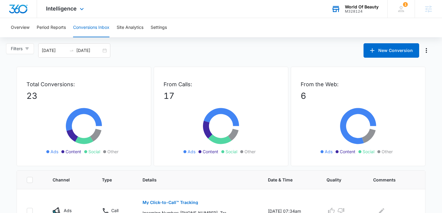
click at [349, 10] on div "M328124" at bounding box center [362, 11] width 34 height 4
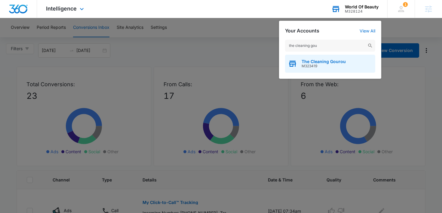
type input "the cleaning gou"
click at [307, 63] on span "The Cleaning Gourou" at bounding box center [323, 61] width 44 height 5
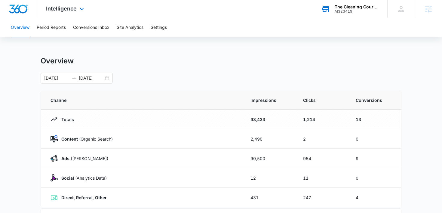
click at [77, 11] on div "Intelligence Apps Reputation Websites Forms CRM Email Social POS Content Ads In…" at bounding box center [65, 9] width 57 height 18
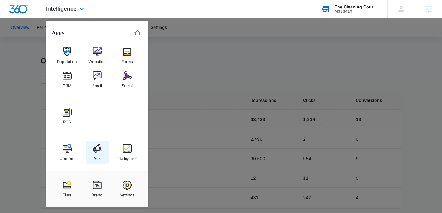
click at [101, 160] on link "Ads" at bounding box center [97, 152] width 23 height 23
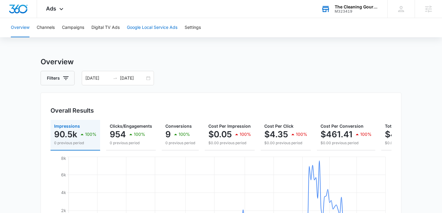
click at [148, 26] on button "Google Local Service Ads" at bounding box center [152, 27] width 50 height 19
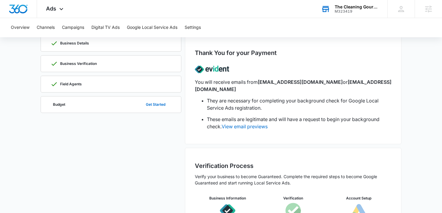
scroll to position [77, 0]
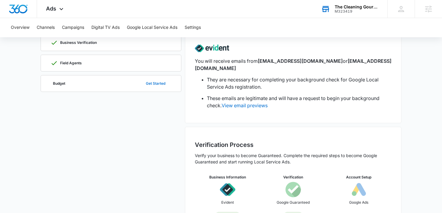
click at [151, 84] on button "Get Started" at bounding box center [156, 83] width 32 height 14
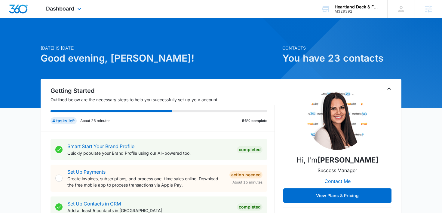
click at [55, 12] on div "Dashboard Apps Reputation Forms CRM Email Social POS Content Ads Intelligence F…" at bounding box center [64, 9] width 55 height 18
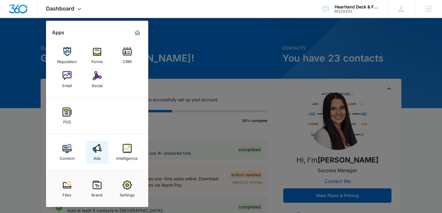
click at [93, 154] on div "Ads" at bounding box center [96, 157] width 7 height 8
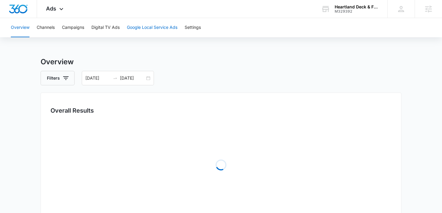
click at [158, 28] on button "Google Local Service Ads" at bounding box center [152, 27] width 50 height 19
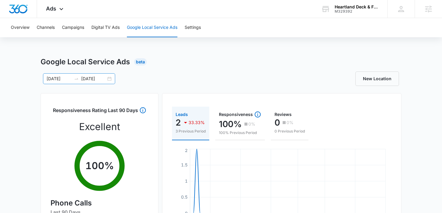
click at [111, 77] on div "[DATE] [DATE]" at bounding box center [79, 78] width 72 height 11
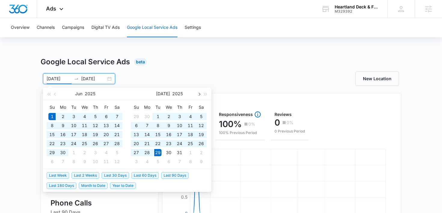
click at [199, 93] on span "button" at bounding box center [198, 94] width 3 height 3
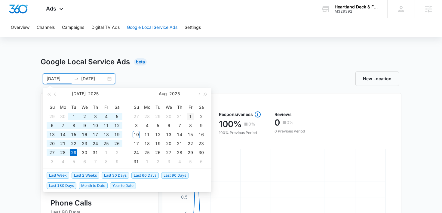
type input "[DATE]"
click at [191, 115] on div "1" at bounding box center [190, 116] width 7 height 7
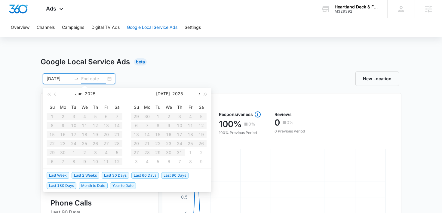
click at [197, 94] on span "button" at bounding box center [198, 94] width 3 height 3
type input "[DATE]"
click at [136, 135] on div "10" at bounding box center [136, 134] width 7 height 7
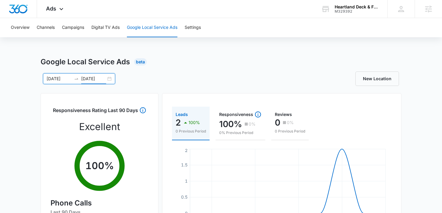
click at [427, 92] on div "Google Local Service Ads Beta [DATE] [DATE] [DATE] Su Mo Tu We Th Fr Sa 29 30 1…" at bounding box center [221, 213] width 442 height 313
click at [196, 27] on button "Settings" at bounding box center [193, 27] width 16 height 19
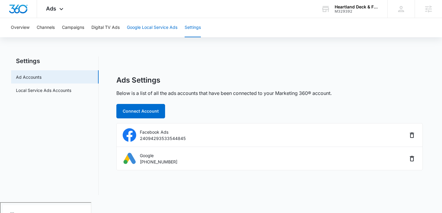
click at [161, 27] on button "Google Local Service Ads" at bounding box center [152, 27] width 50 height 19
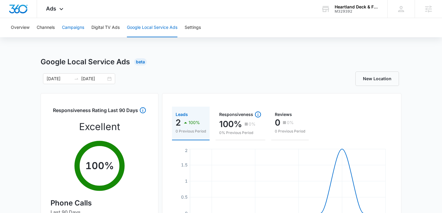
click at [70, 28] on button "Campaigns" at bounding box center [73, 27] width 22 height 19
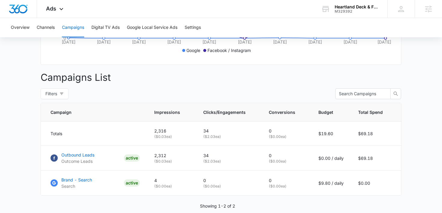
scroll to position [216, 0]
